Goal: Task Accomplishment & Management: Use online tool/utility

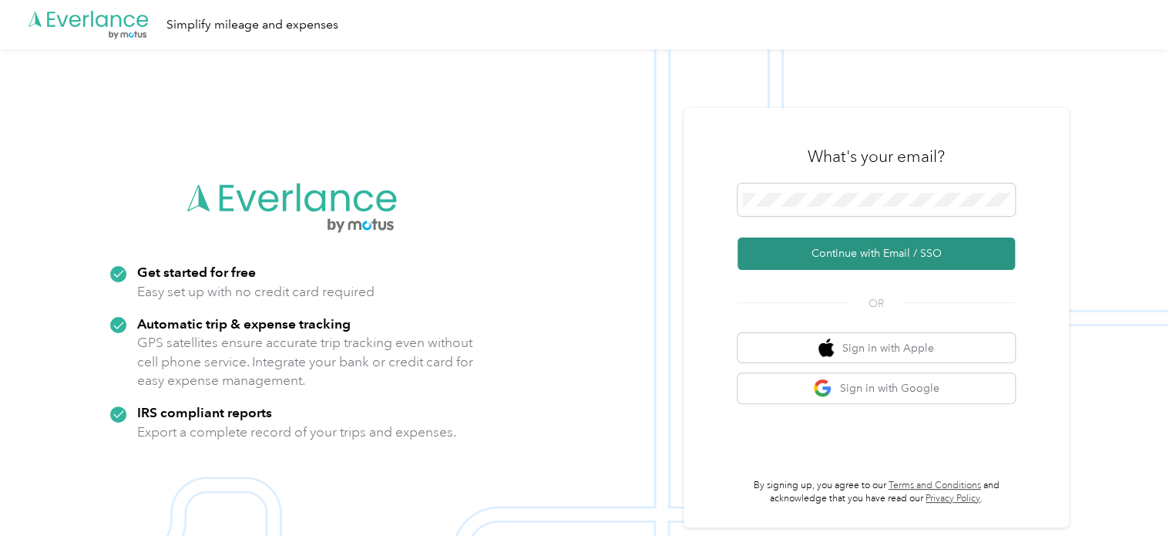
click at [857, 255] on button "Continue with Email / SSO" at bounding box center [876, 253] width 277 height 32
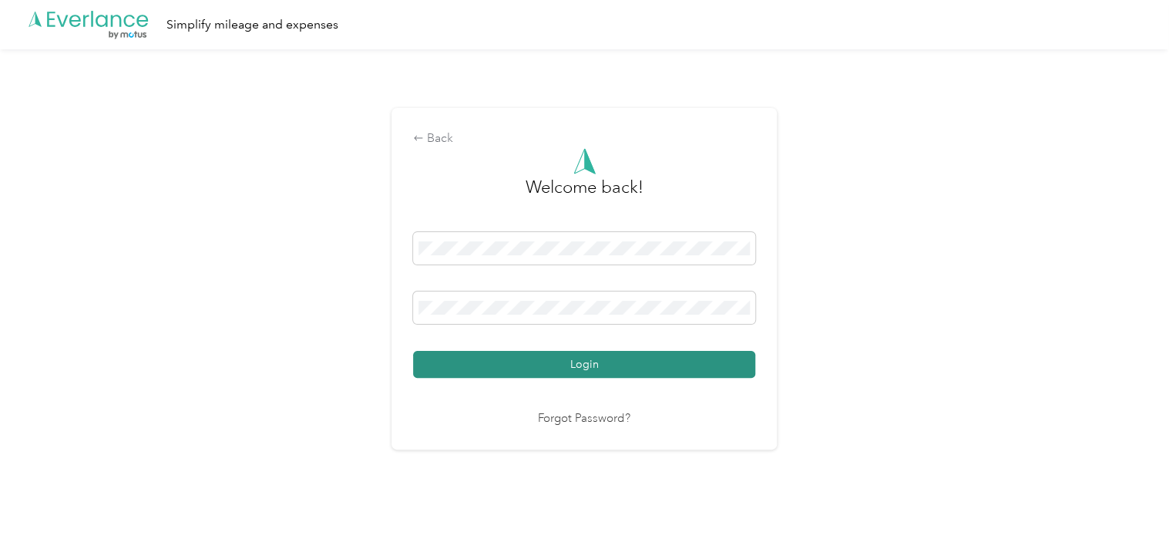
click at [580, 367] on button "Login" at bounding box center [584, 364] width 342 height 27
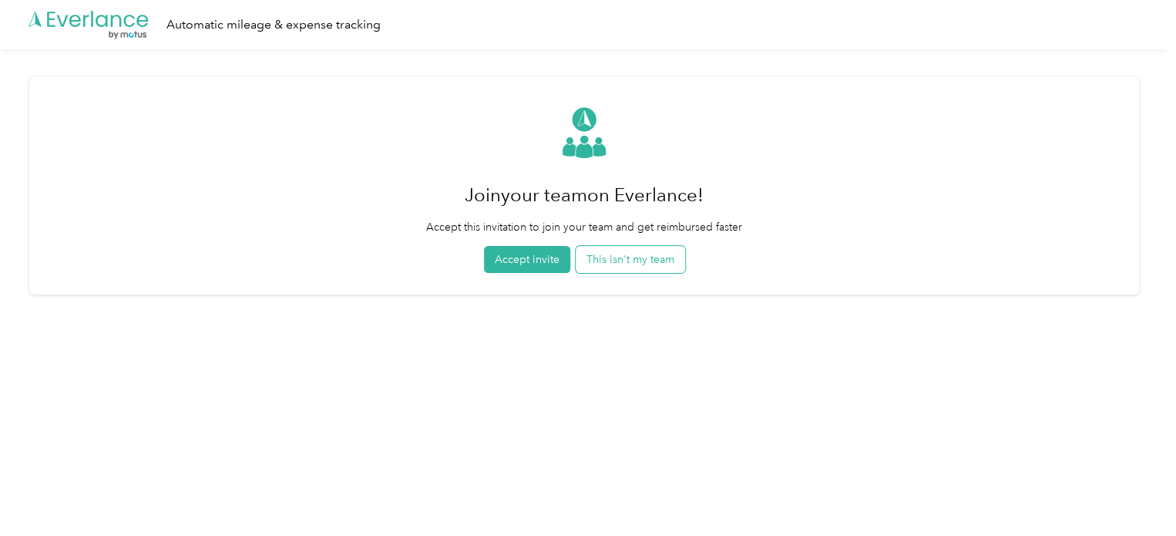
click at [676, 267] on button "This isn't my team" at bounding box center [630, 259] width 109 height 27
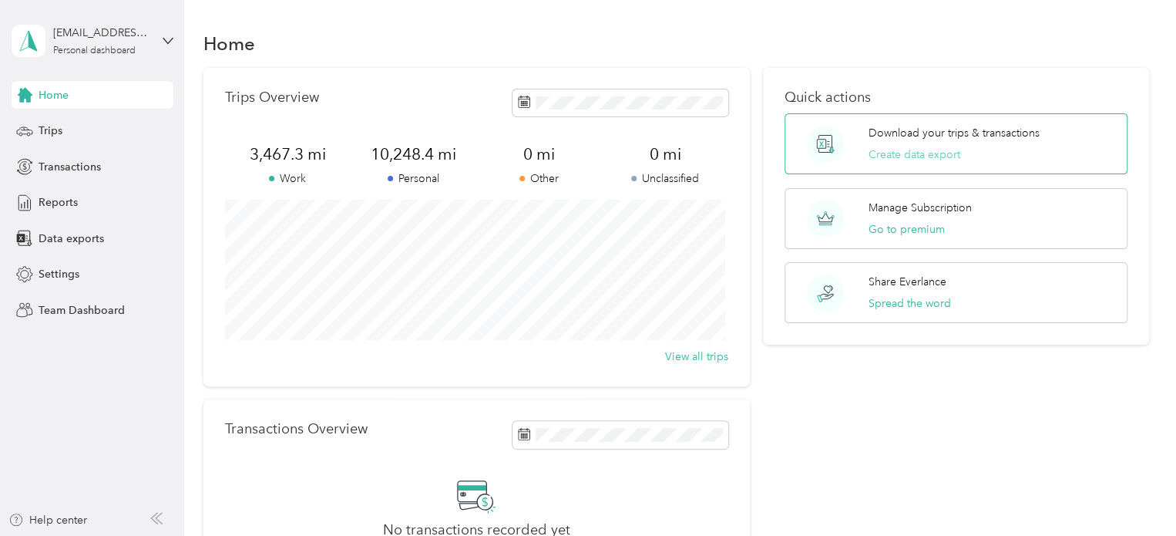
click at [915, 150] on button "Create data export" at bounding box center [915, 154] width 92 height 16
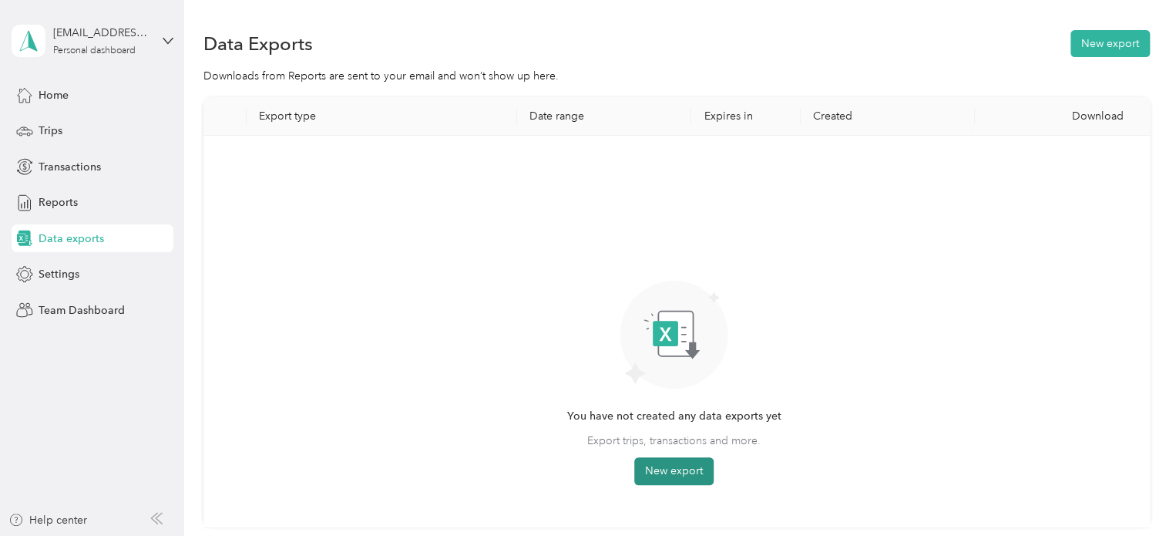
click at [672, 470] on button "New export" at bounding box center [673, 471] width 79 height 28
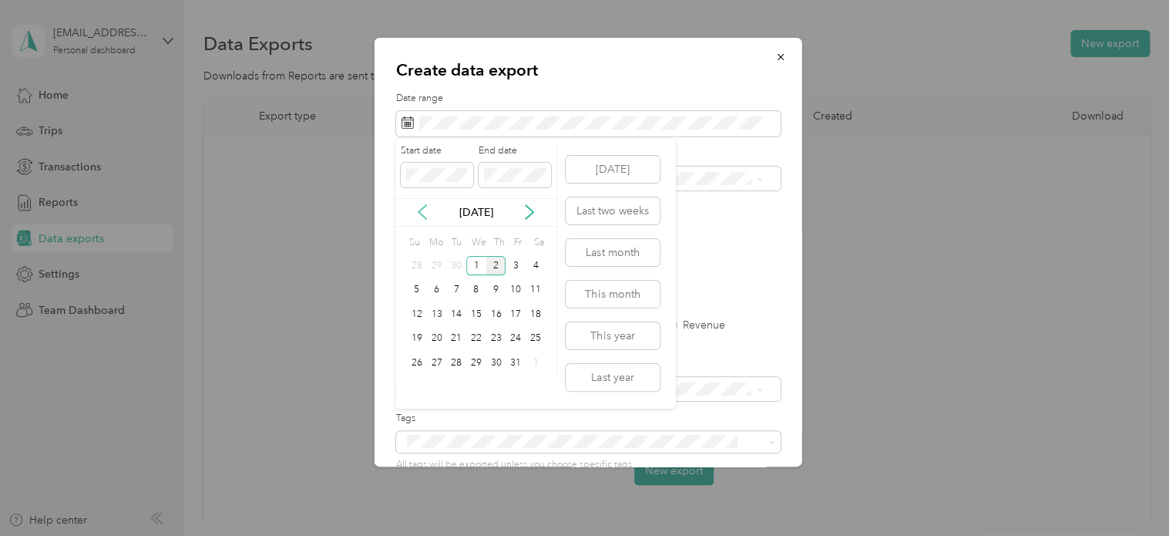
click at [419, 209] on icon at bounding box center [422, 211] width 15 height 15
click at [438, 261] on div "1" at bounding box center [437, 265] width 20 height 19
click at [460, 357] on div "30" at bounding box center [456, 362] width 20 height 19
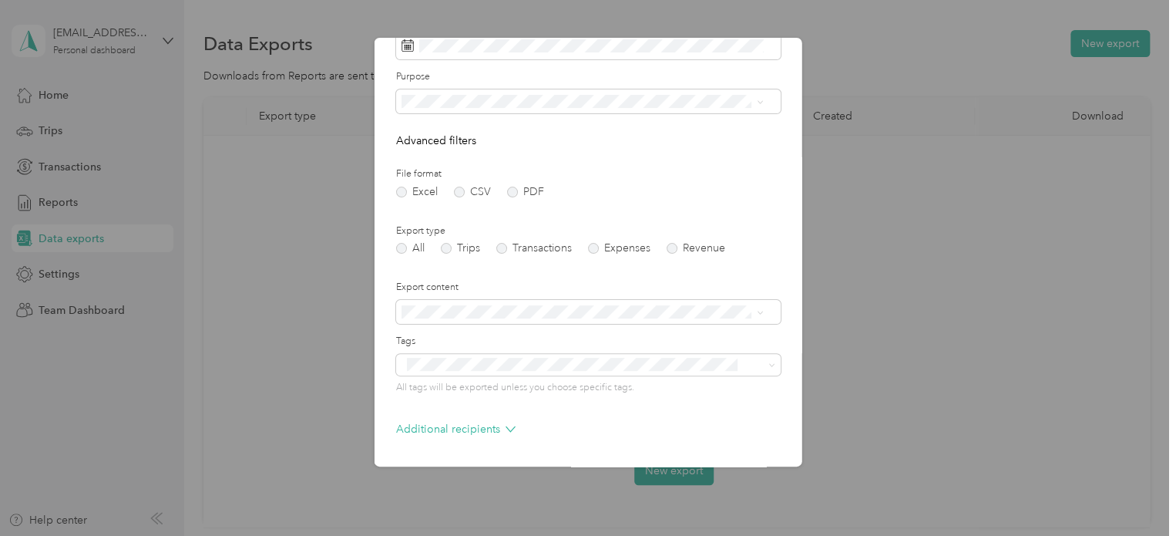
scroll to position [132, 0]
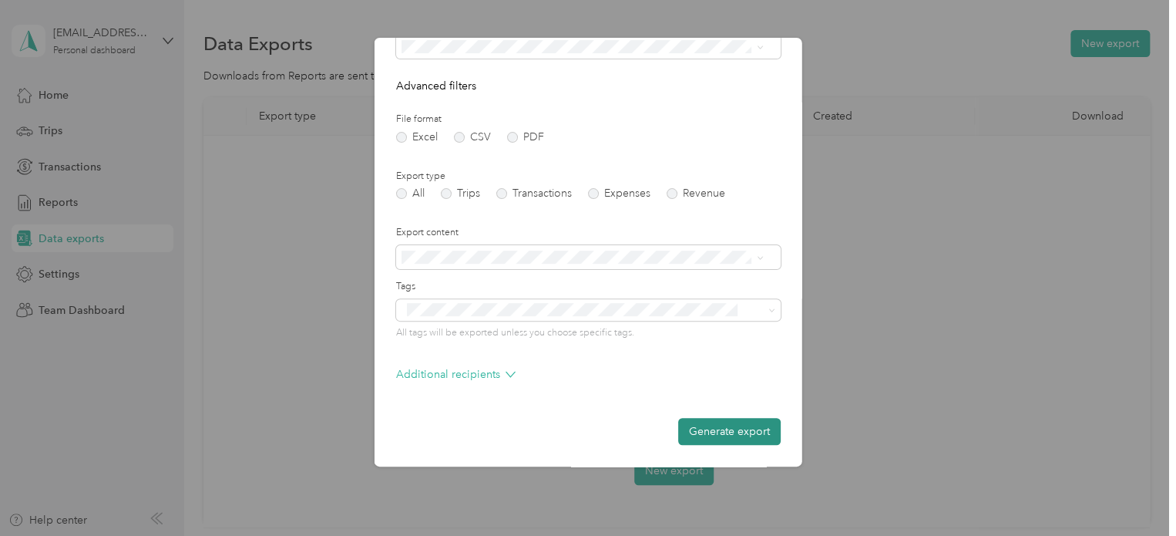
click at [709, 428] on button "Generate export" at bounding box center [729, 431] width 102 height 27
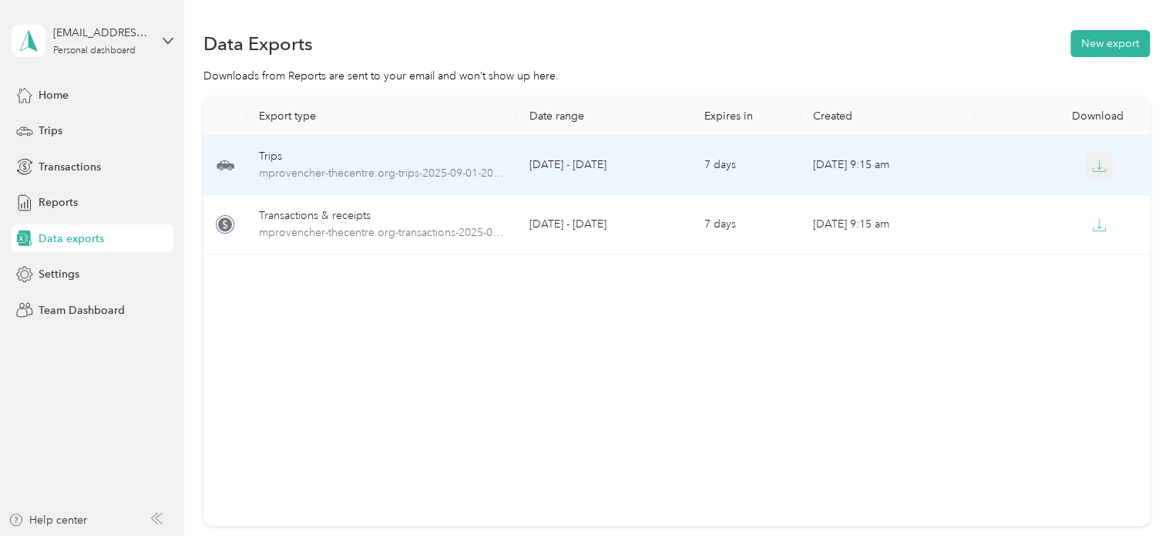
click at [1097, 167] on icon "button" at bounding box center [1099, 164] width 5 height 9
